Goal: Communication & Community: Participate in discussion

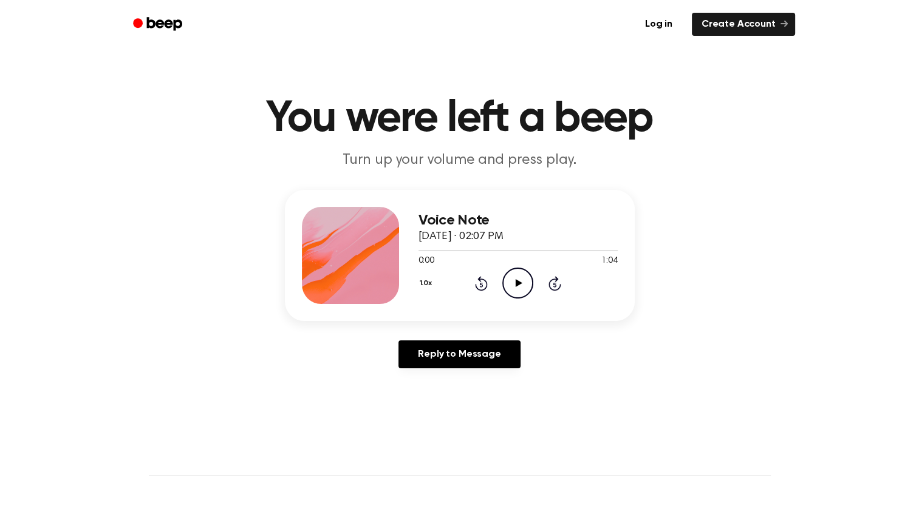
click at [514, 284] on icon "Play Audio" at bounding box center [517, 283] width 31 height 31
click at [514, 284] on icon "Pause Audio" at bounding box center [517, 283] width 31 height 31
click at [514, 284] on icon "Play Audio" at bounding box center [517, 283] width 31 height 31
drag, startPoint x: 514, startPoint y: 284, endPoint x: 372, endPoint y: 249, distance: 146.4
click at [372, 249] on div "Voice Note [DATE] · 02:07 PM 0:10 1:04 Your browser does not support the [objec…" at bounding box center [460, 255] width 350 height 131
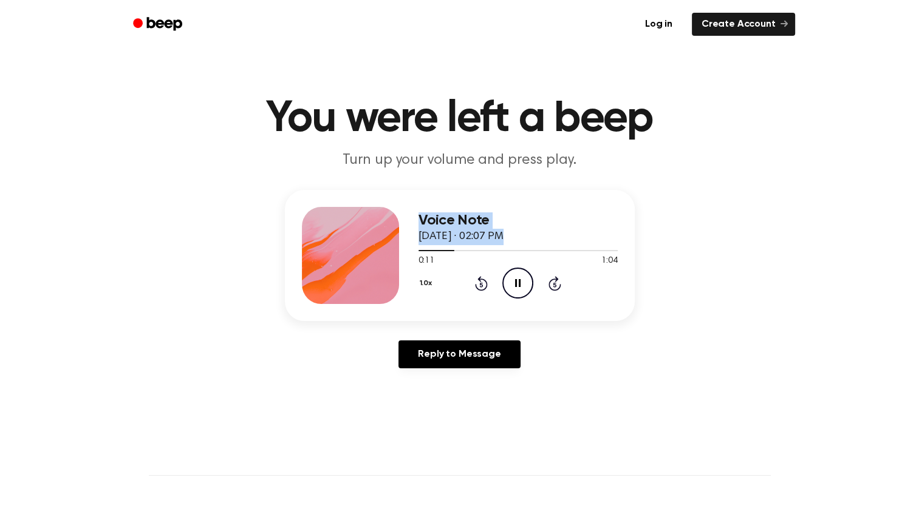
drag, startPoint x: 372, startPoint y: 249, endPoint x: 416, endPoint y: 248, distance: 44.3
click at [416, 248] on div "Voice Note [DATE] · 02:07 PM 0:11 1:04 Your browser does not support the [objec…" at bounding box center [460, 255] width 350 height 131
click at [421, 251] on div at bounding box center [517, 250] width 199 height 10
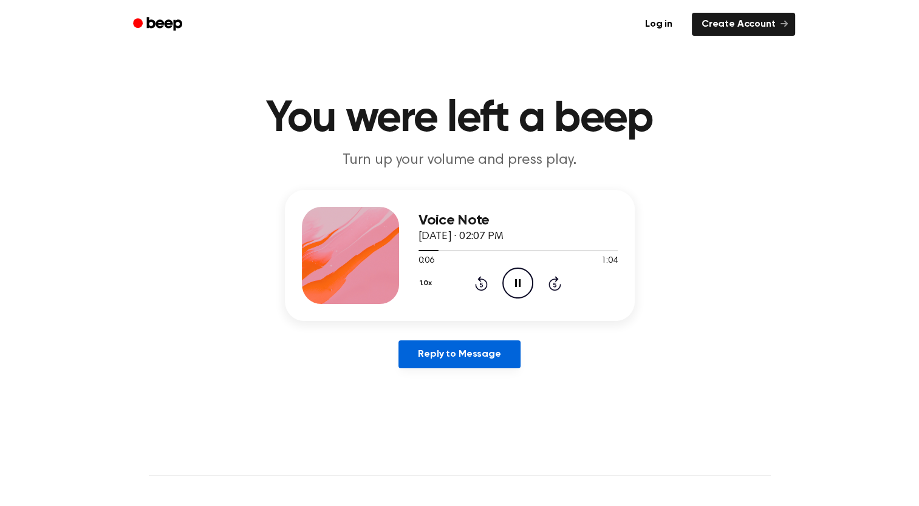
click at [478, 360] on link "Reply to Message" at bounding box center [458, 355] width 121 height 28
click at [511, 278] on icon "Play Audio" at bounding box center [517, 283] width 31 height 31
click at [520, 288] on icon "Pause Audio" at bounding box center [517, 283] width 31 height 31
